Goal: Task Accomplishment & Management: Use online tool/utility

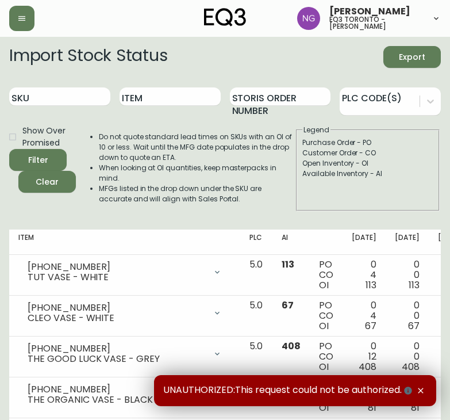
click at [359, 58] on div "Import Stock Status Export" at bounding box center [225, 57] width 432 height 22
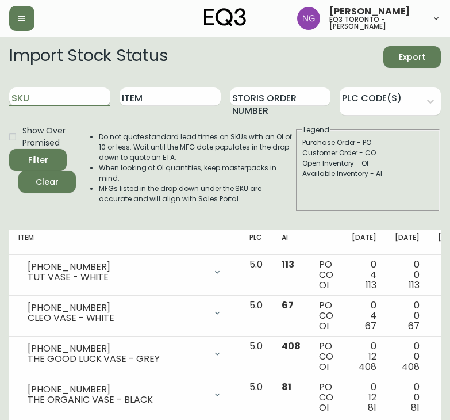
click at [60, 101] on input "SKU" at bounding box center [59, 96] width 101 height 18
paste input "[PHONE_NUMBER]"
click at [9, 149] on button "Filter" at bounding box center [38, 160] width 58 height 22
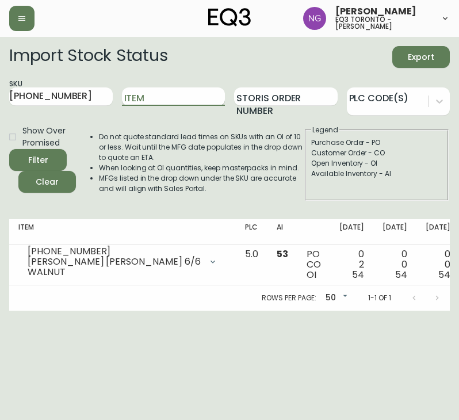
click at [146, 98] on input "Item" at bounding box center [174, 96] width 104 height 18
drag, startPoint x: 79, startPoint y: 98, endPoint x: -20, endPoint y: 98, distance: 98.9
click at [0, 98] on html "[PERSON_NAME] eq3 toronto - [PERSON_NAME] Import Stock Status Export SKU [PHONE…" at bounding box center [229, 155] width 459 height 311
paste input "2"
type input "[PHONE_NUMBER]"
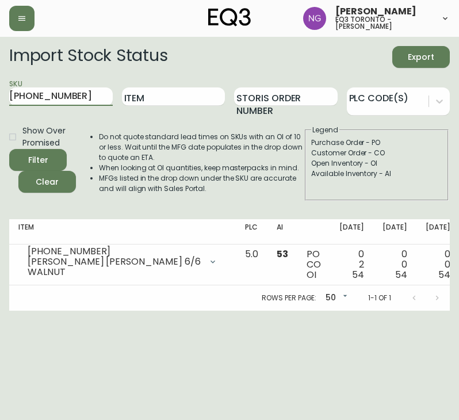
click at [9, 149] on button "Filter" at bounding box center [38, 160] width 58 height 22
click at [149, 123] on form "Import Stock Status Export SKU [PHONE_NUMBER] Item Storis Order Number PLC Code…" at bounding box center [229, 123] width 441 height 155
drag, startPoint x: 73, startPoint y: 97, endPoint x: -22, endPoint y: 97, distance: 95.5
click at [0, 97] on html "[PERSON_NAME] eq3 toronto - [PERSON_NAME] Import Stock Status Export SKU [PHONE…" at bounding box center [229, 155] width 459 height 311
paste input "[PHONE_NUMBER]"
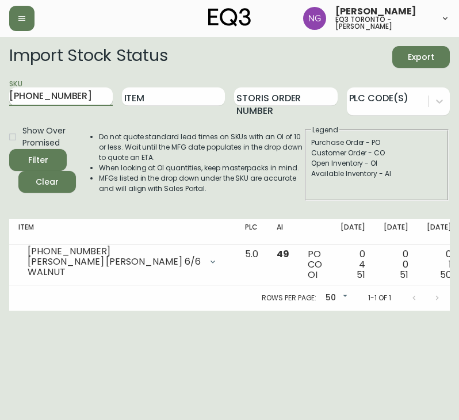
type input "[PHONE_NUMBER]"
click at [9, 149] on button "Filter" at bounding box center [38, 160] width 58 height 22
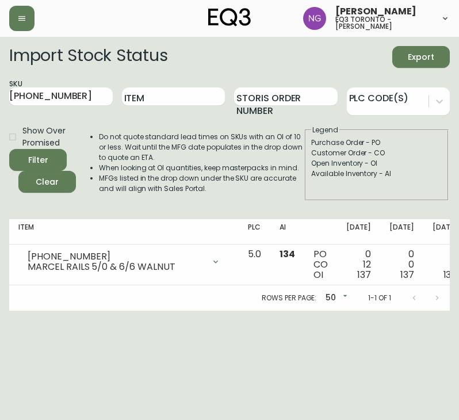
click at [162, 73] on form "Import Stock Status Export SKU [PHONE_NUMBER] Item Storis Order Number PLC Code…" at bounding box center [229, 123] width 441 height 155
drag, startPoint x: 63, startPoint y: 94, endPoint x: -57, endPoint y: 112, distance: 121.5
click at [0, 112] on html "[PERSON_NAME] eq3 toronto - [PERSON_NAME] Import Stock Status Export SKU [PHONE…" at bounding box center [229, 155] width 459 height 311
paste input "[PHONE_NUMBER]"
type input "[PHONE_NUMBER]"
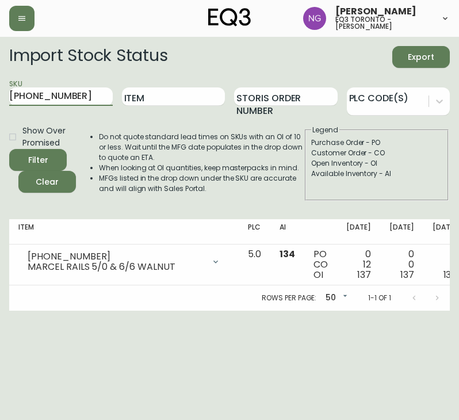
click at [9, 149] on button "Filter" at bounding box center [38, 160] width 58 height 22
drag, startPoint x: 206, startPoint y: 50, endPoint x: 47, endPoint y: 102, distance: 167.5
click at [206, 52] on div "Import Stock Status Export" at bounding box center [229, 57] width 441 height 22
drag, startPoint x: 75, startPoint y: 101, endPoint x: -23, endPoint y: 108, distance: 98.6
click at [0, 108] on html "[PERSON_NAME] eq3 toronto - [PERSON_NAME] Import Stock Status Export SKU [PHONE…" at bounding box center [229, 155] width 459 height 311
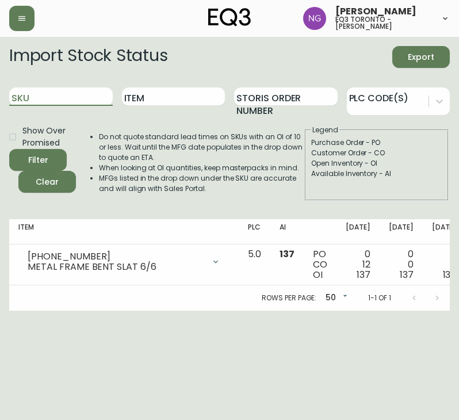
paste input "[PHONE_NUMBER]"
type input "[PHONE_NUMBER]"
click at [9, 149] on button "Filter" at bounding box center [38, 160] width 58 height 22
